Goal: Task Accomplishment & Management: Manage account settings

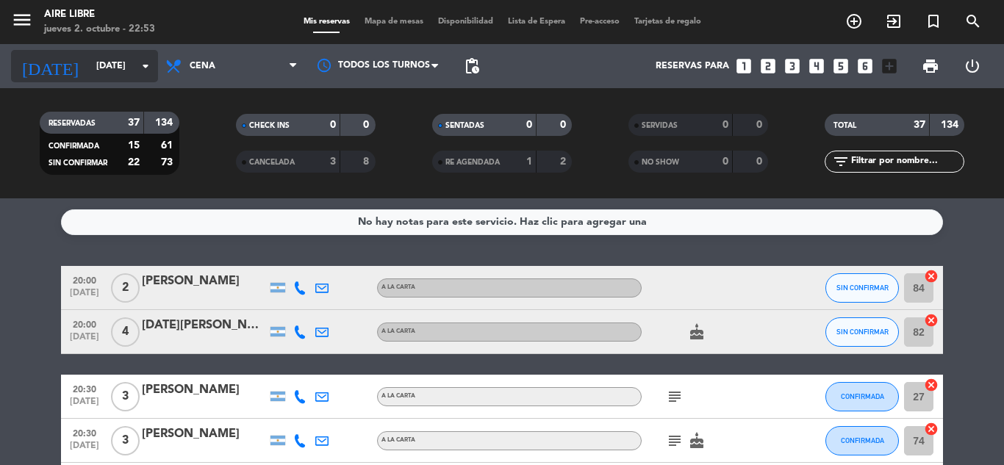
click at [91, 73] on input "[DATE]" at bounding box center [151, 66] width 124 height 25
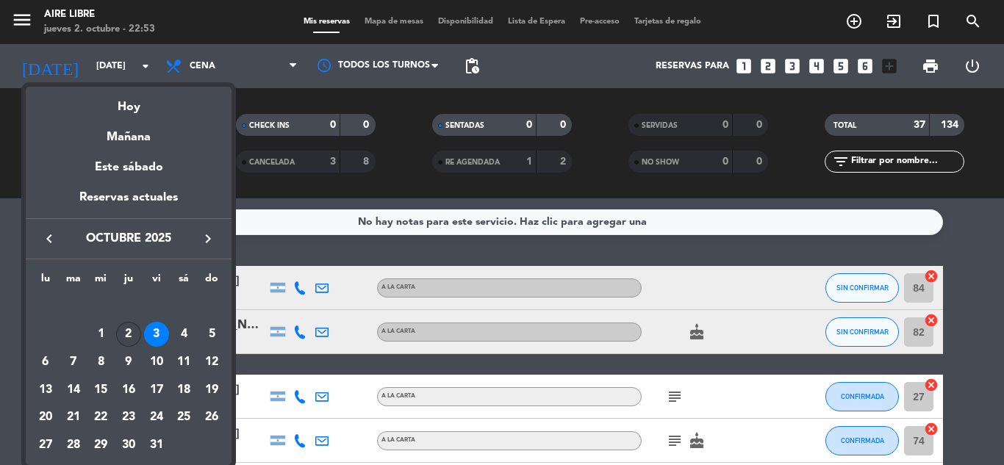
click at [126, 335] on div "2" at bounding box center [128, 334] width 25 height 25
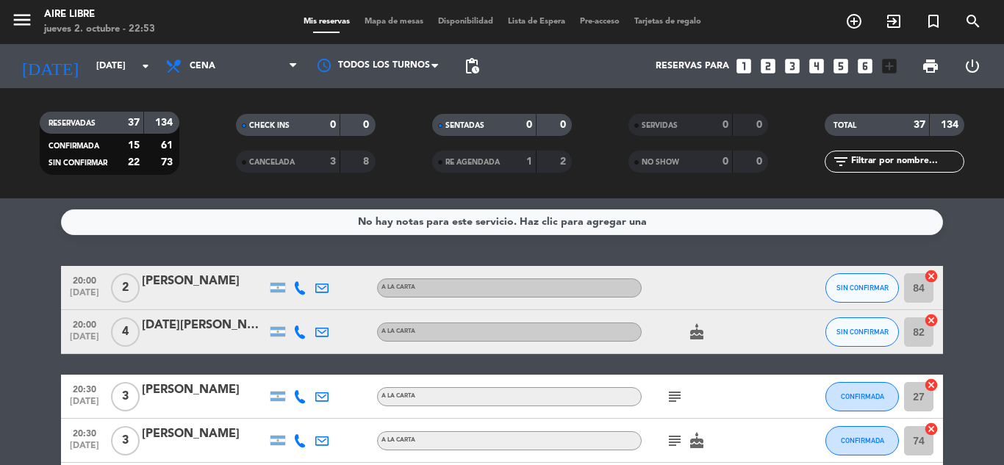
type input "[DEMOGRAPHIC_DATA][DATE]"
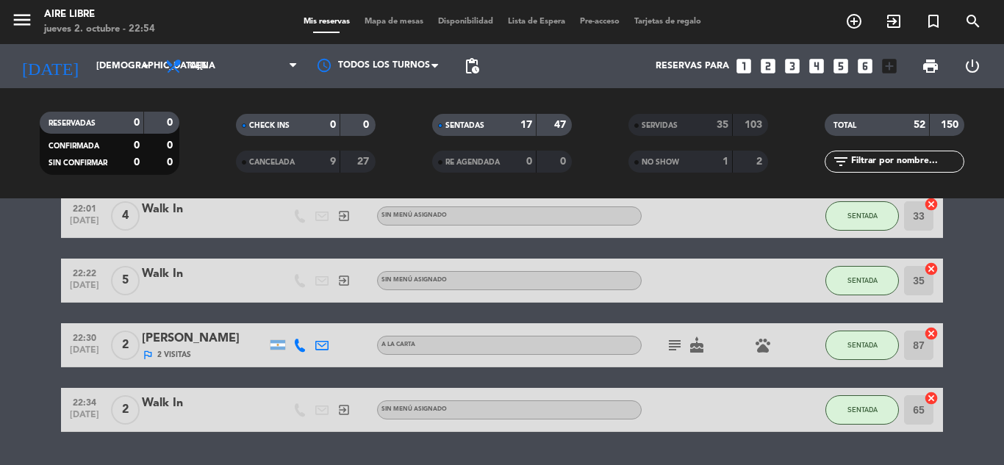
scroll to position [769, 0]
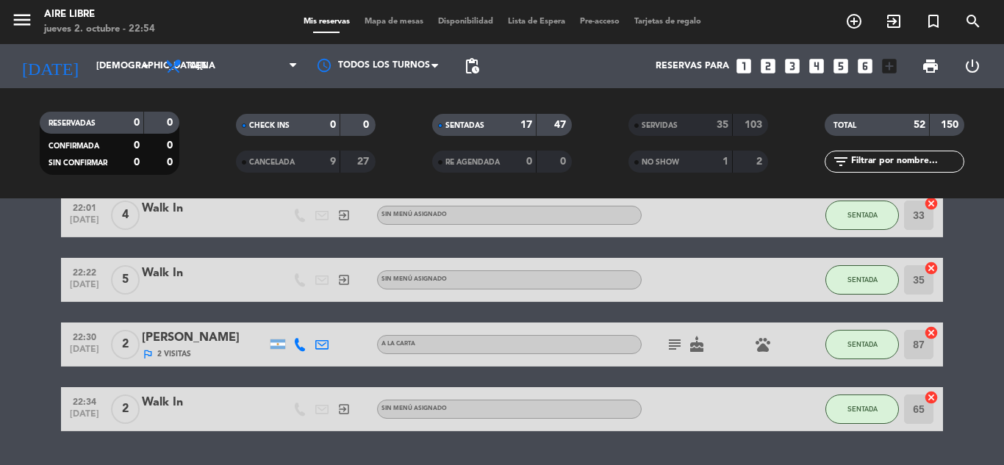
click at [676, 350] on icon "subject" at bounding box center [675, 345] width 18 height 18
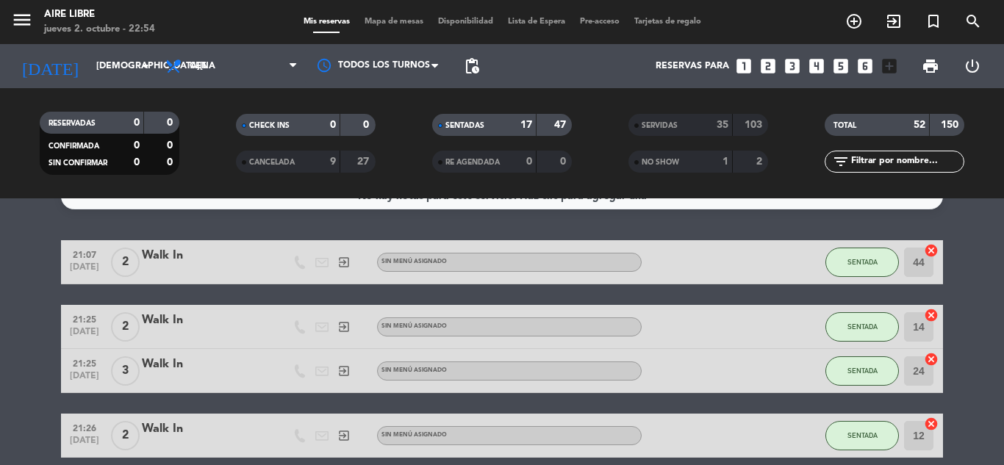
scroll to position [0, 0]
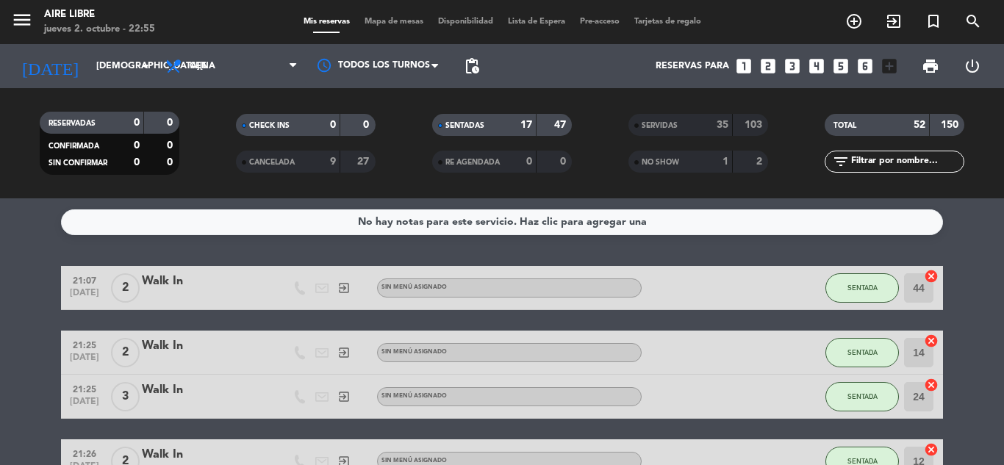
click at [385, 24] on span "Mapa de mesas" at bounding box center [393, 22] width 73 height 8
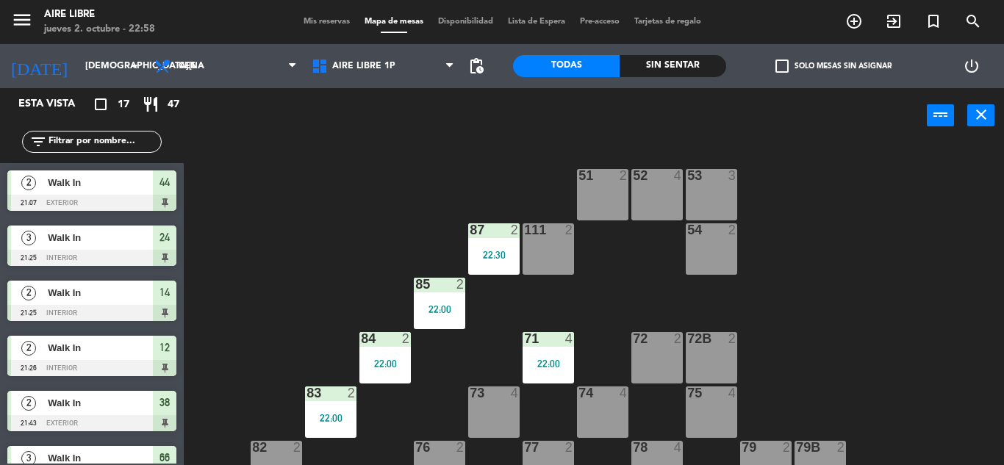
click at [303, 18] on span "Mis reservas" at bounding box center [326, 22] width 61 height 8
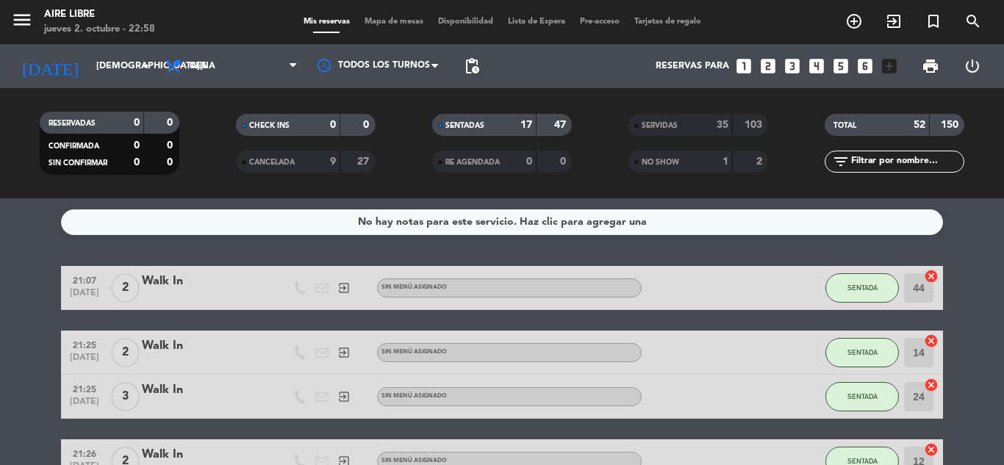
click at [658, 122] on span "SERVIDAS" at bounding box center [659, 125] width 36 height 7
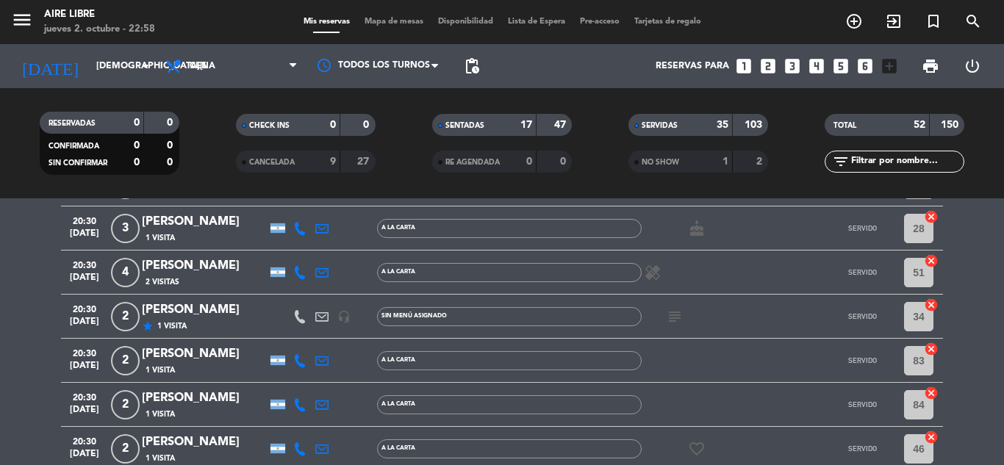
scroll to position [692, 0]
